Goal: Task Accomplishment & Management: Manage account settings

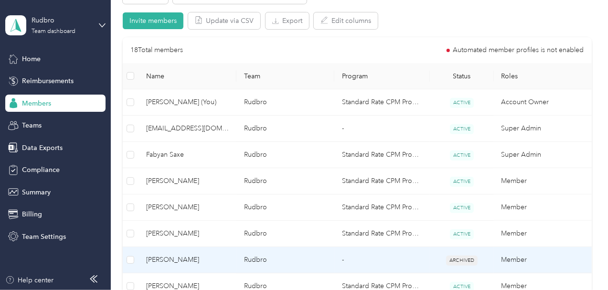
scroll to position [64, 0]
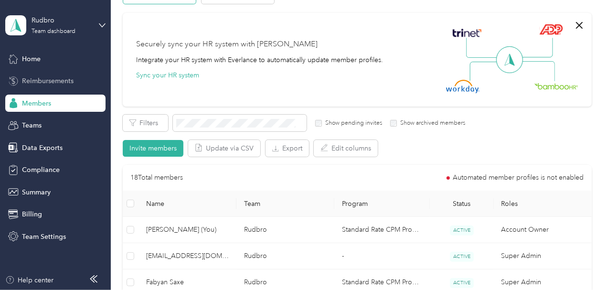
click at [47, 83] on span "Reimbursements" at bounding box center [48, 81] width 52 height 10
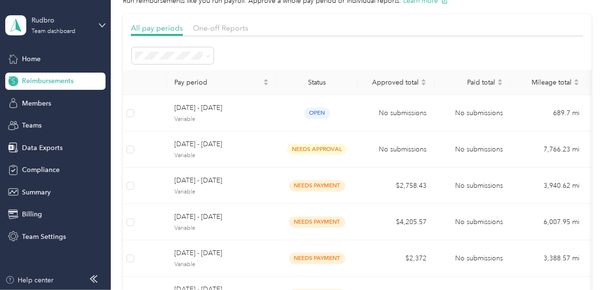
scroll to position [64, 0]
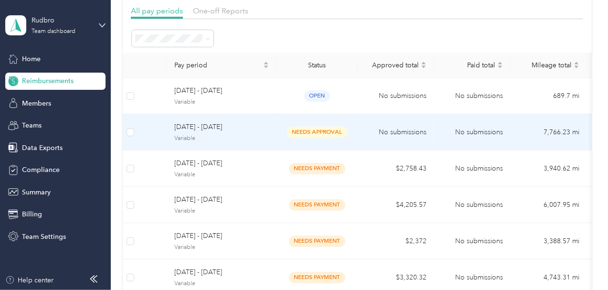
click at [254, 131] on span "[DATE] - [DATE]" at bounding box center [221, 127] width 95 height 11
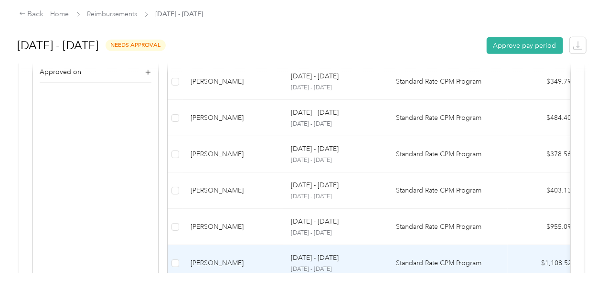
scroll to position [308, 0]
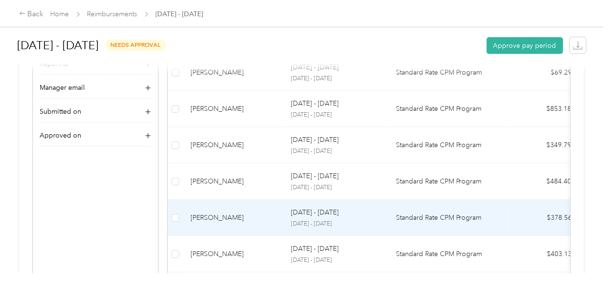
click at [310, 207] on div "[DATE] - [DATE]" at bounding box center [336, 212] width 90 height 11
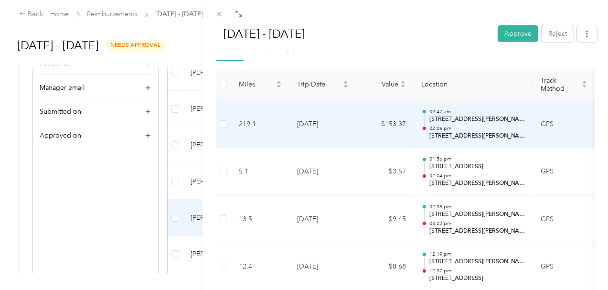
click at [356, 123] on td "[DATE]" at bounding box center [323, 125] width 67 height 48
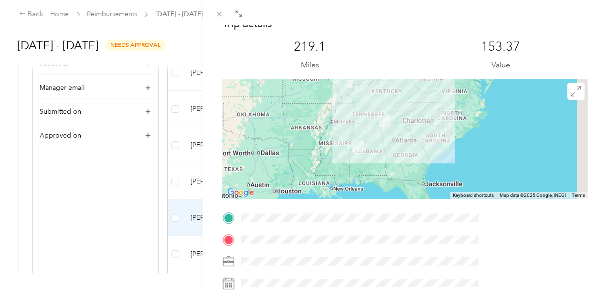
scroll to position [127, 0]
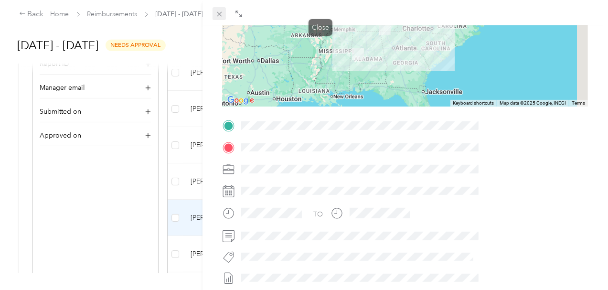
click at [222, 16] on icon at bounding box center [219, 14] width 5 height 5
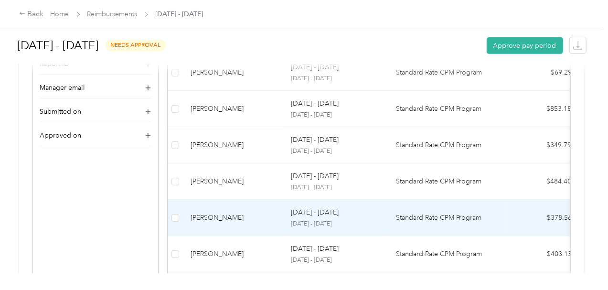
click at [291, 207] on p "[DATE] - [DATE]" at bounding box center [315, 212] width 48 height 11
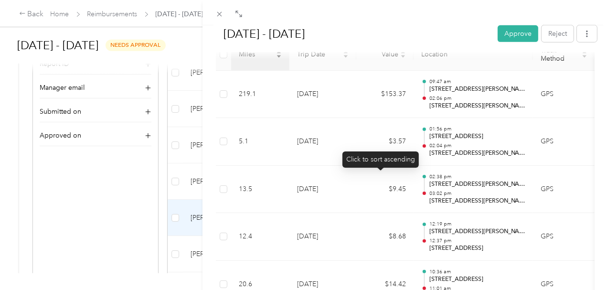
scroll to position [255, 0]
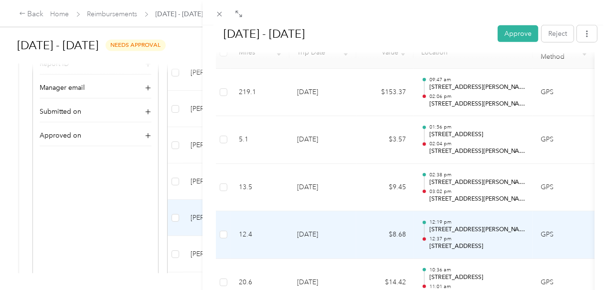
click at [356, 229] on td "[DATE]" at bounding box center [323, 235] width 67 height 48
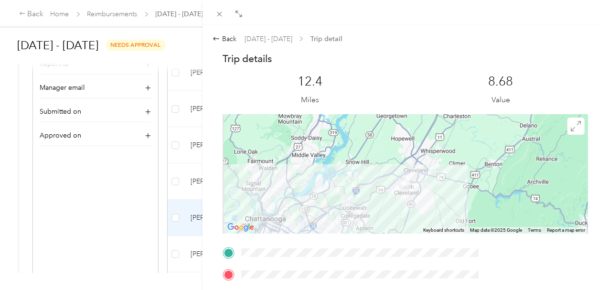
scroll to position [96, 0]
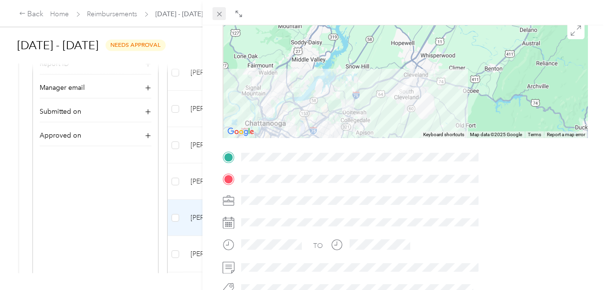
click at [224, 12] on icon at bounding box center [219, 14] width 8 height 8
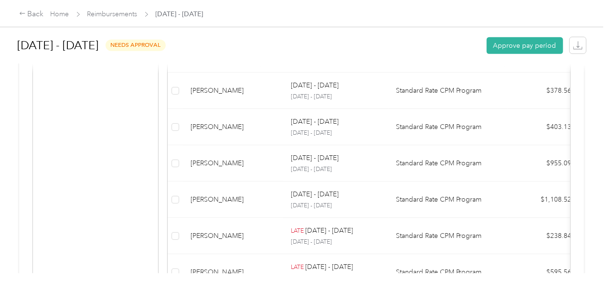
scroll to position [435, 0]
click at [505, 46] on button "Approve pay period" at bounding box center [525, 45] width 76 height 17
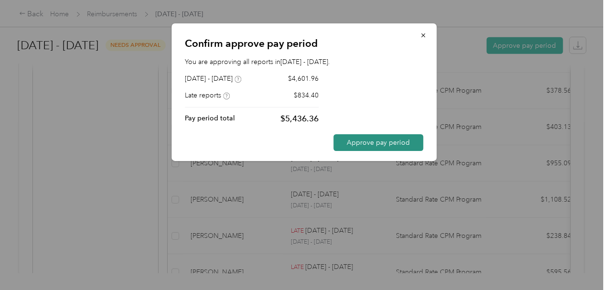
click at [390, 139] on button "Approve pay period" at bounding box center [378, 142] width 90 height 17
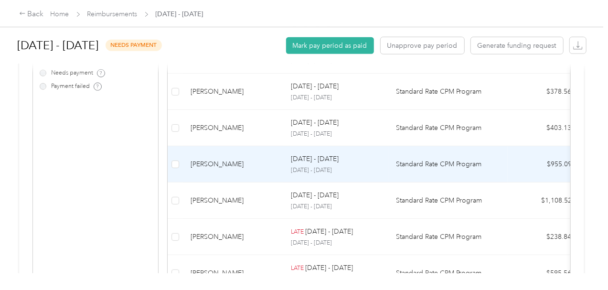
scroll to position [435, 0]
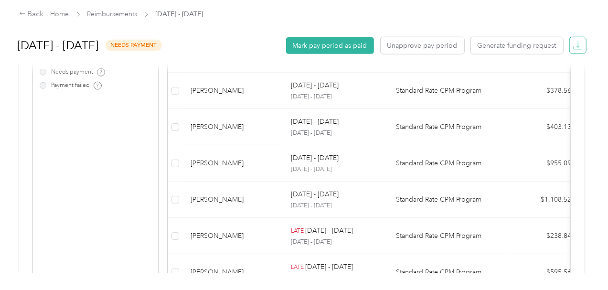
click at [571, 47] on span "button" at bounding box center [577, 45] width 13 height 13
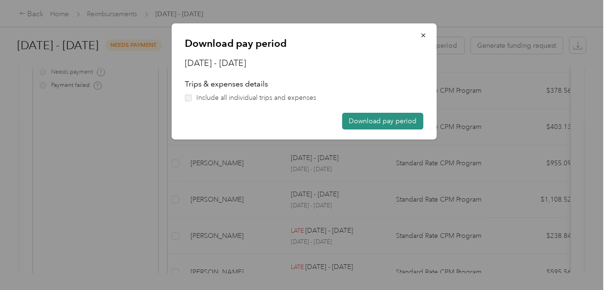
click at [382, 122] on button "Download pay period" at bounding box center [382, 121] width 81 height 17
